Goal: Transaction & Acquisition: Book appointment/travel/reservation

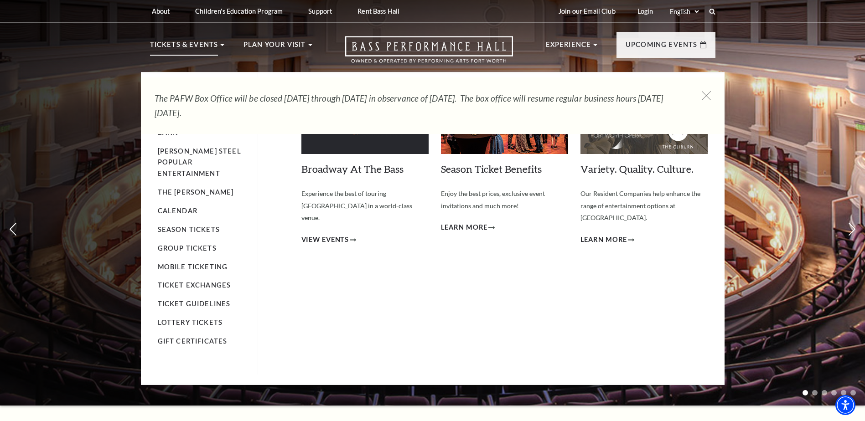
click at [182, 41] on p "Tickets & Events" at bounding box center [184, 47] width 68 height 16
click at [171, 207] on link "Calendar" at bounding box center [178, 211] width 40 height 8
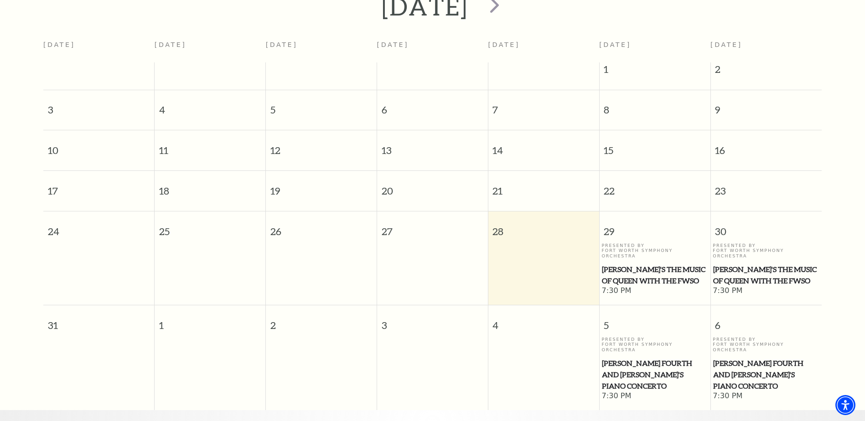
scroll to position [35, 0]
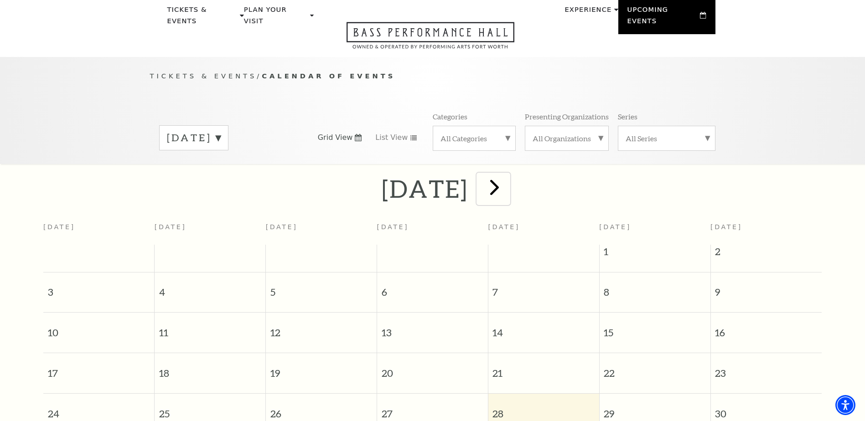
click at [507, 175] on span "next" at bounding box center [494, 187] width 26 height 26
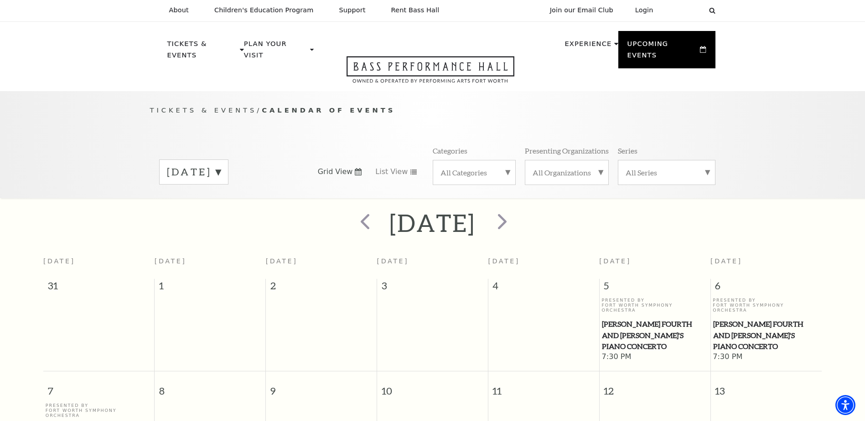
scroll to position [0, 0]
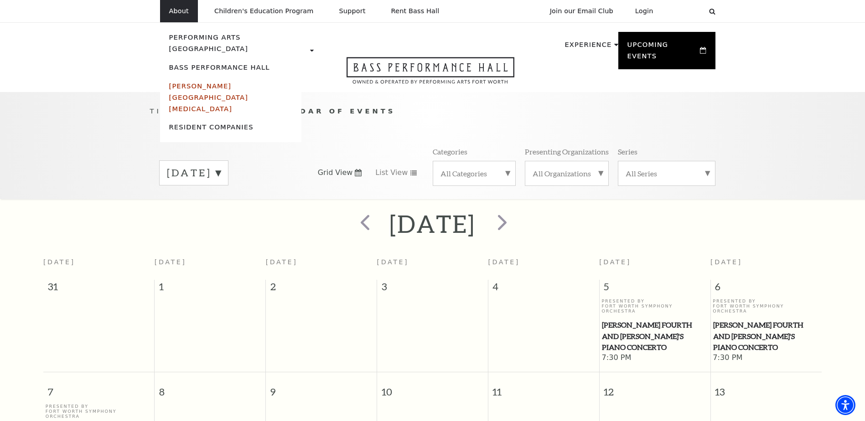
click at [195, 82] on link "[PERSON_NAME][GEOGRAPHIC_DATA][MEDICAL_DATA]" at bounding box center [208, 97] width 79 height 31
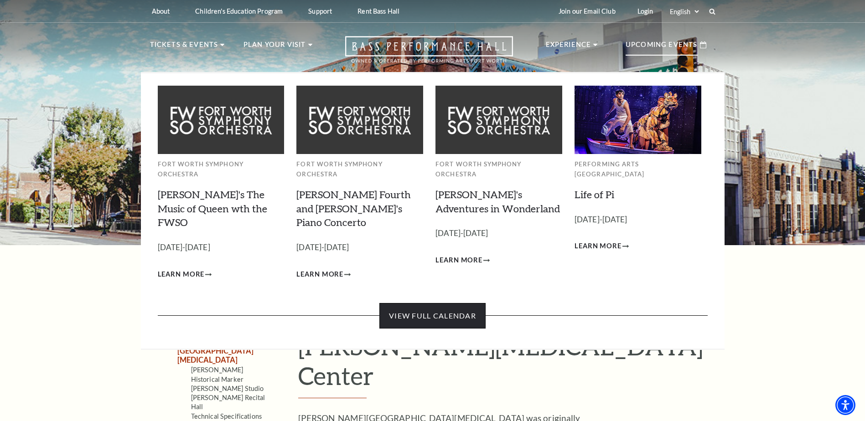
click at [443, 303] on link "View Full Calendar" at bounding box center [432, 316] width 106 height 26
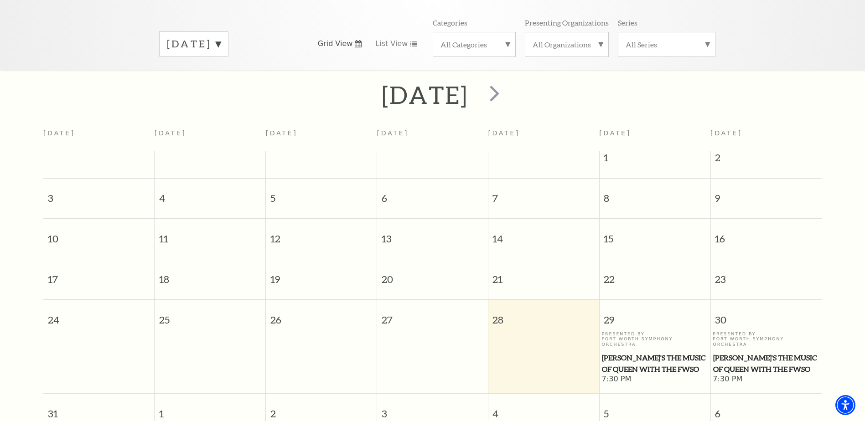
scroll to position [126, 0]
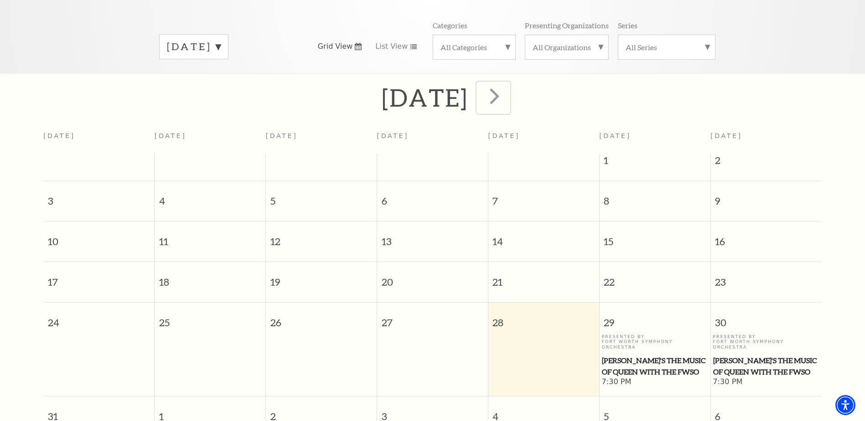
click at [507, 83] on span "next" at bounding box center [494, 96] width 26 height 26
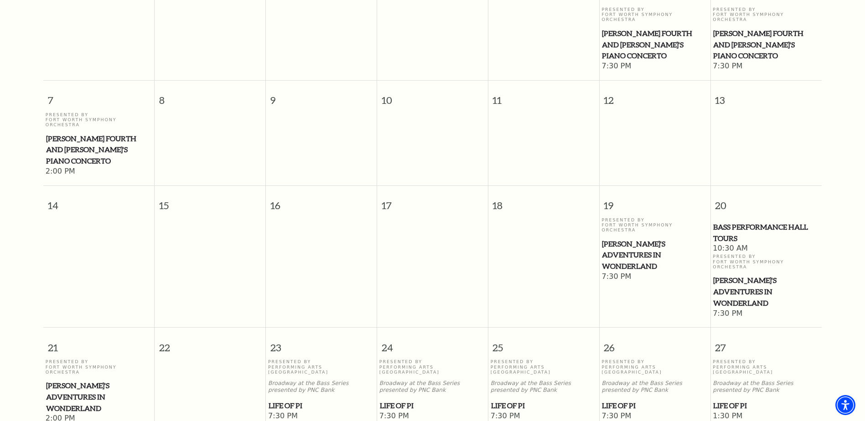
scroll to position [309, 0]
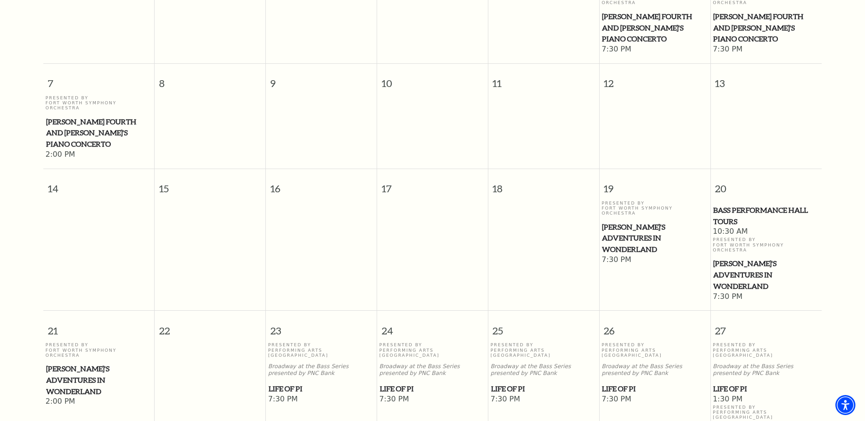
click at [742, 258] on span "[PERSON_NAME]'s Adventures in Wonderland" at bounding box center [766, 275] width 106 height 34
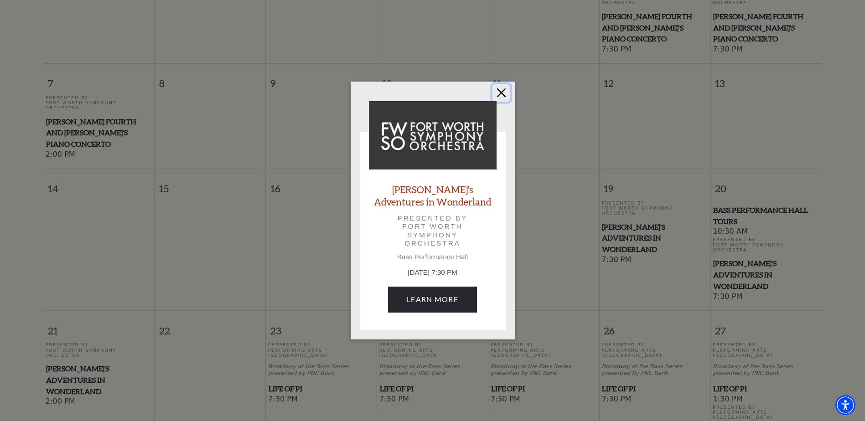
click at [505, 95] on button "Close" at bounding box center [500, 92] width 17 height 17
